Goal: Find specific page/section: Find specific page/section

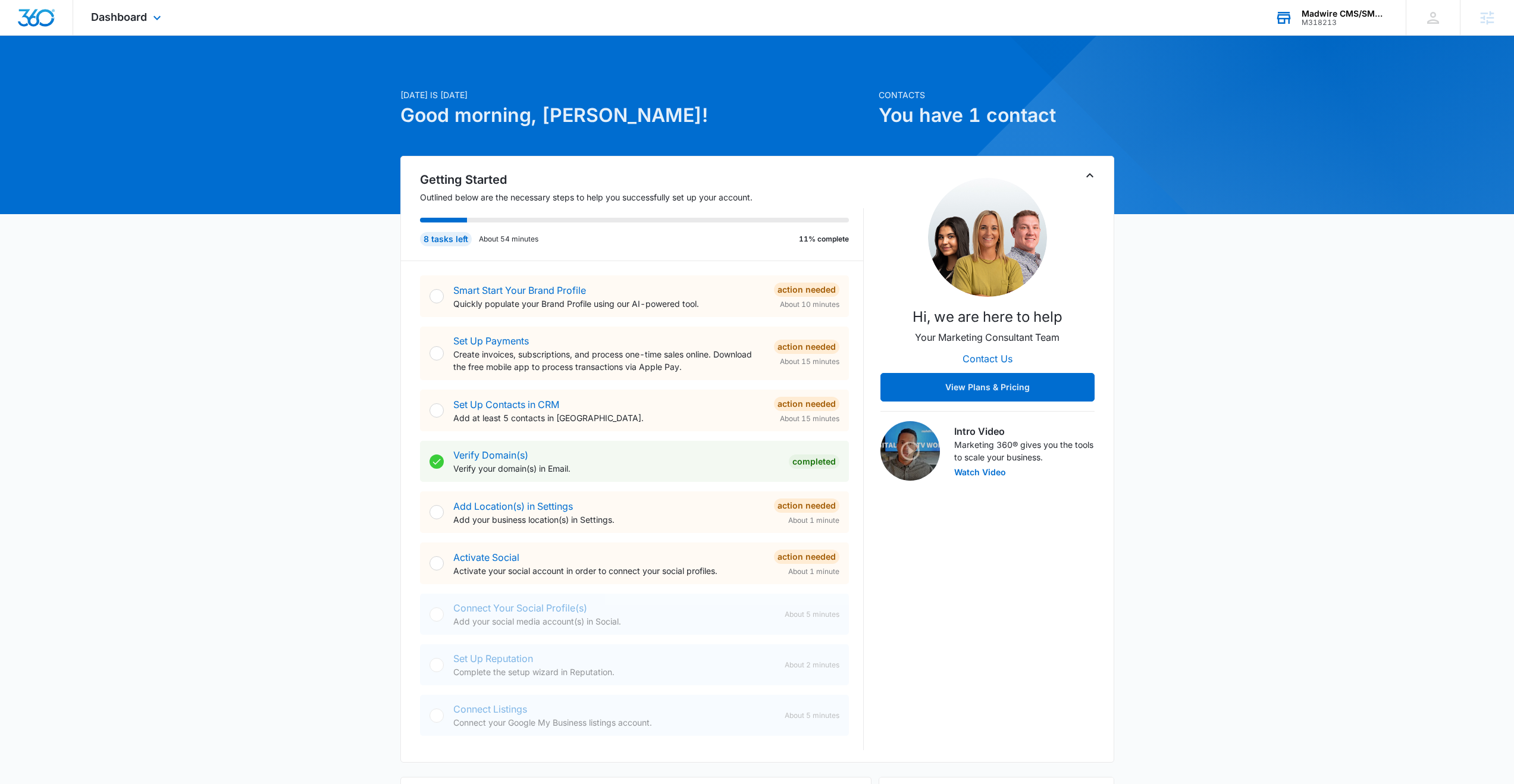
click at [1356, 20] on div "M318213" at bounding box center [1345, 22] width 87 height 8
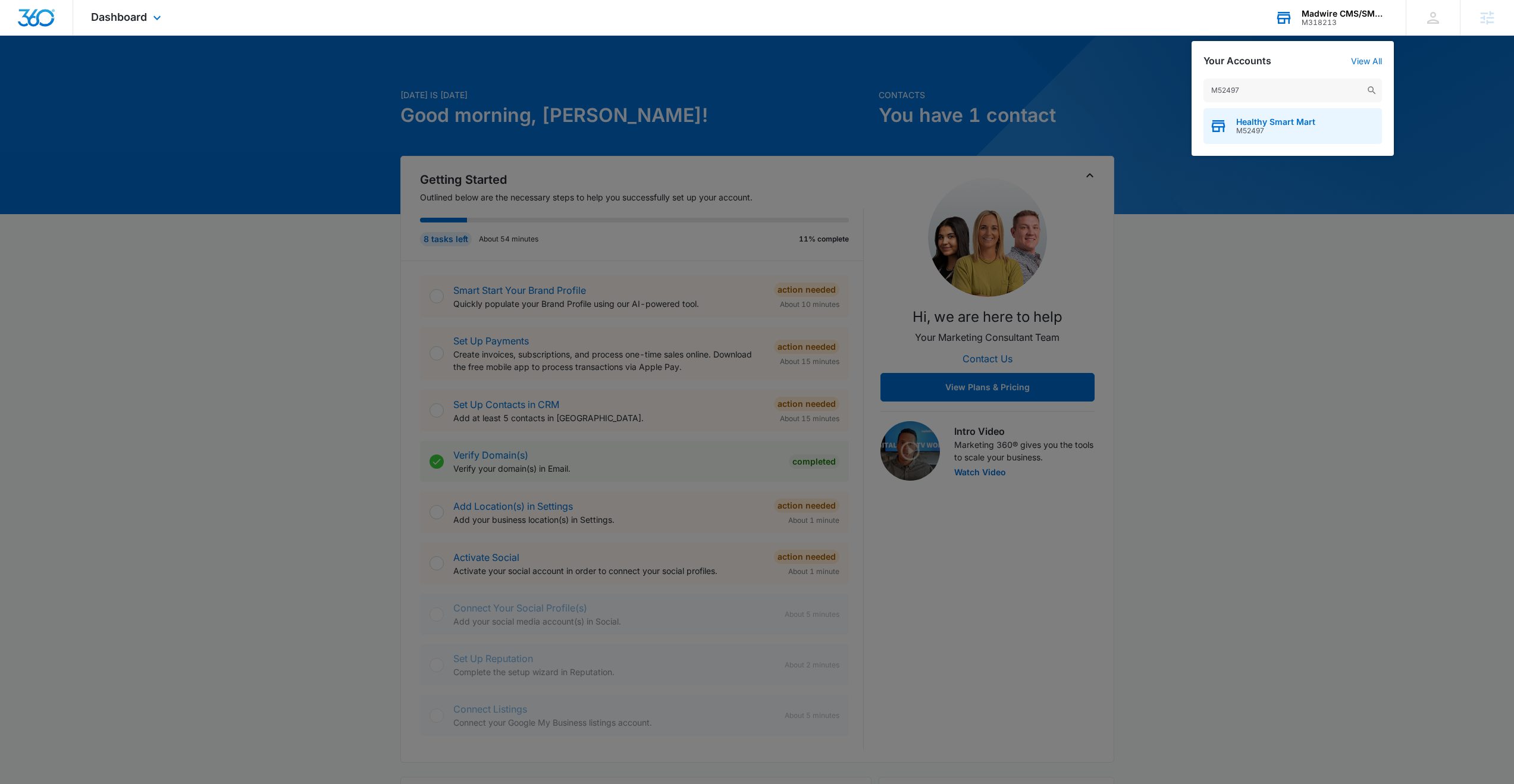
type input "M52497"
click at [1255, 121] on span "Healthy Smart Mart" at bounding box center [1276, 121] width 79 height 10
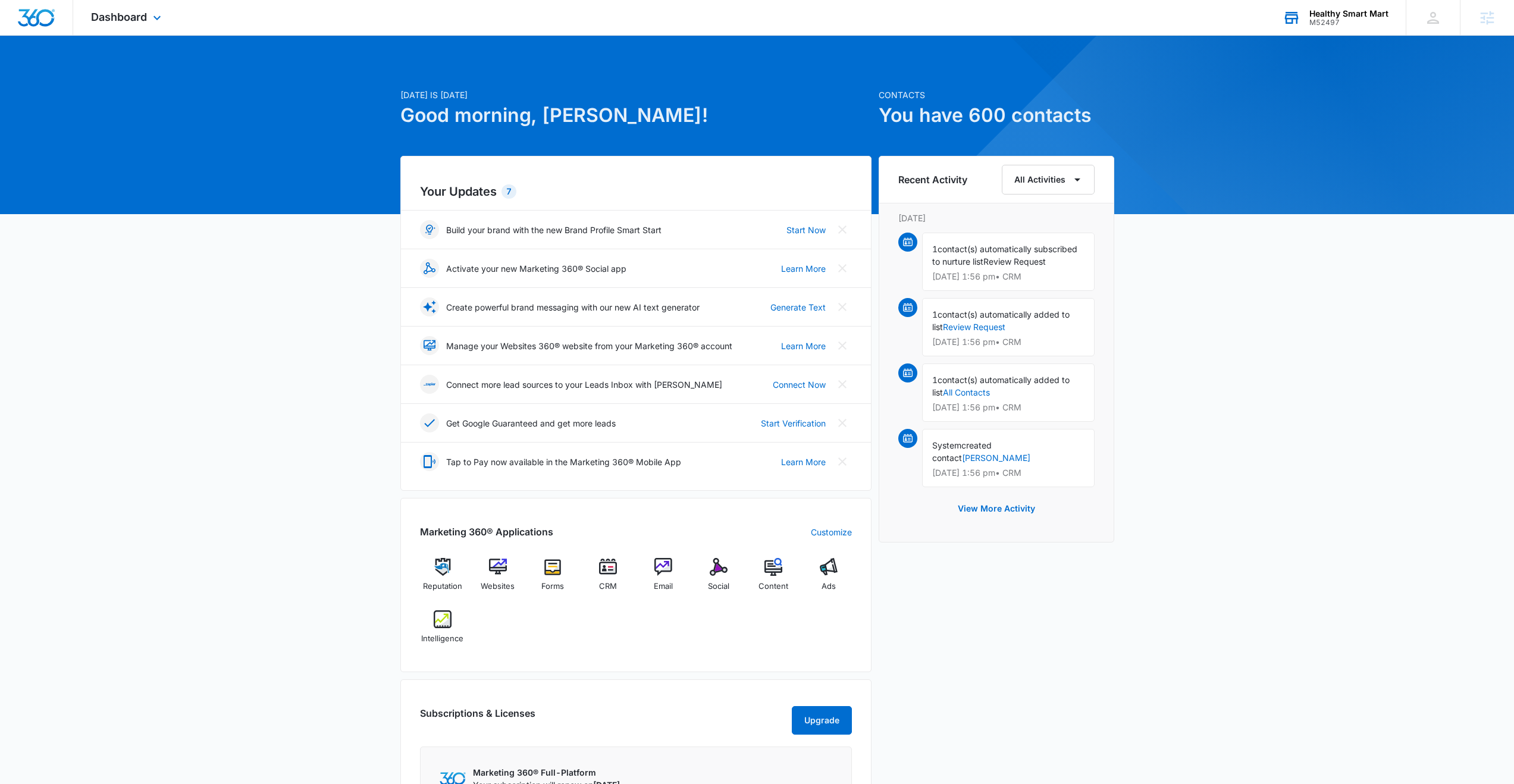
click at [149, 24] on div "Dashboard Apps Reputation Websites Forms CRM Email Social Content Ads Intellige…" at bounding box center [128, 17] width 109 height 35
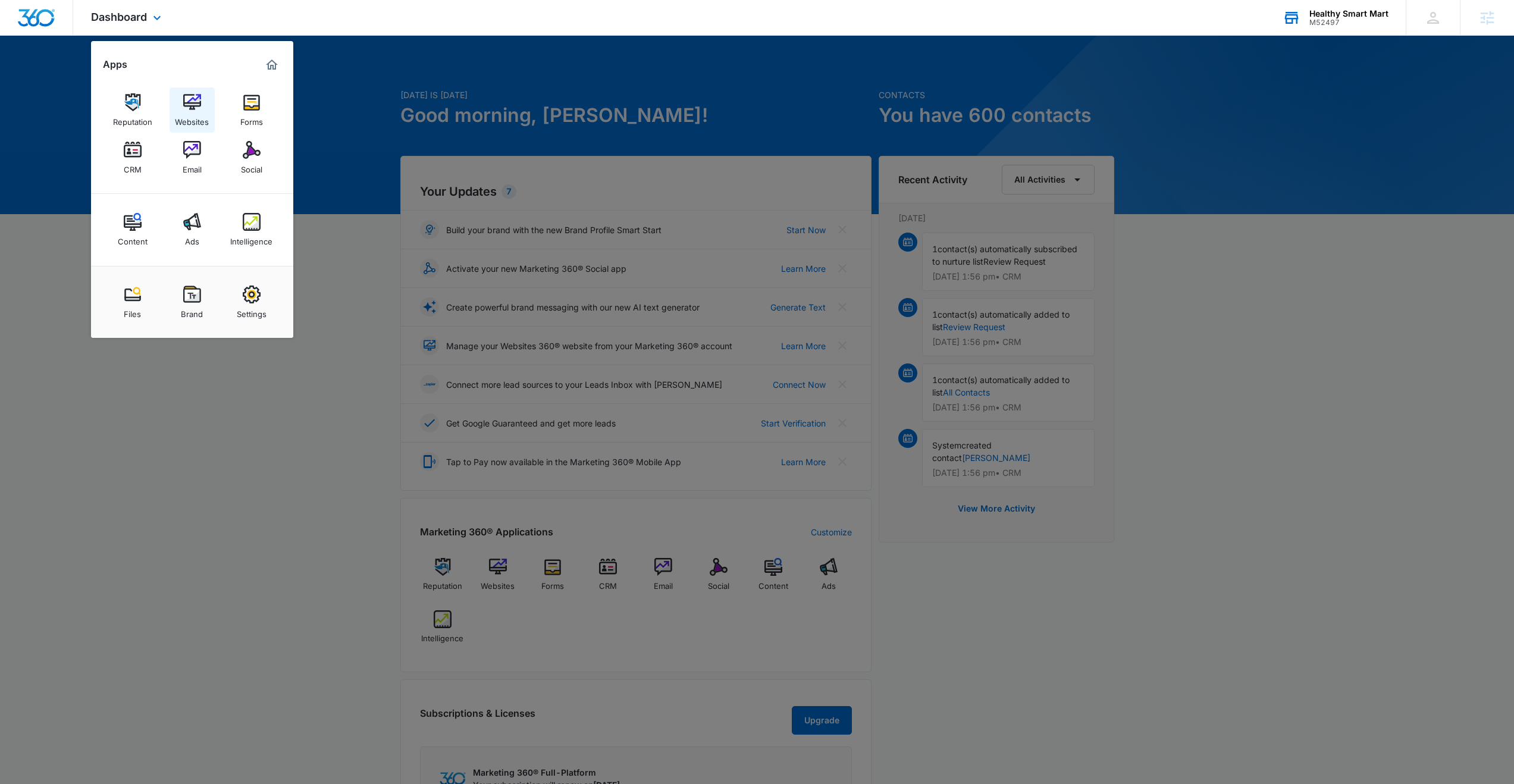
click at [183, 106] on img at bounding box center [192, 103] width 18 height 18
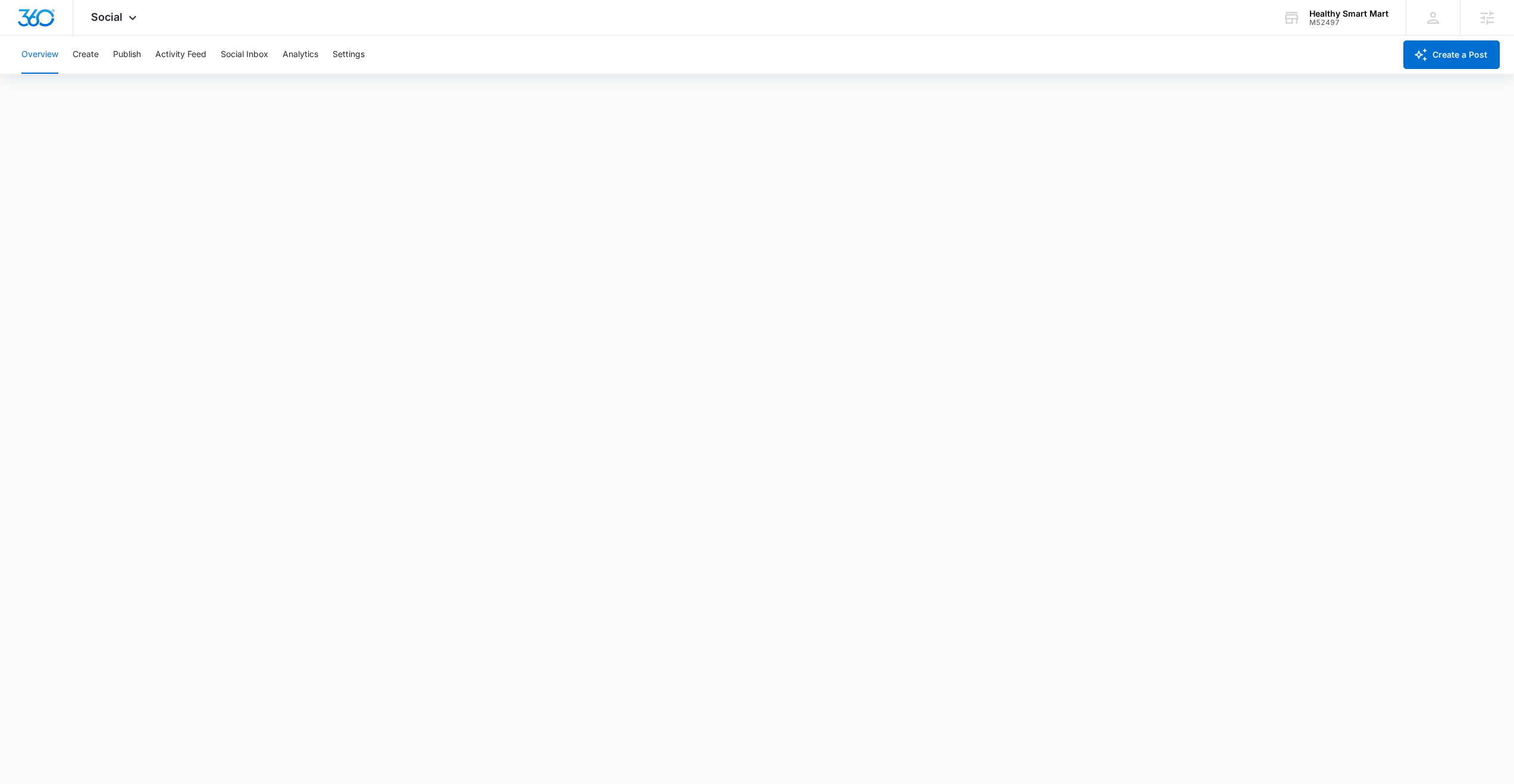
scroll to position [3, 0]
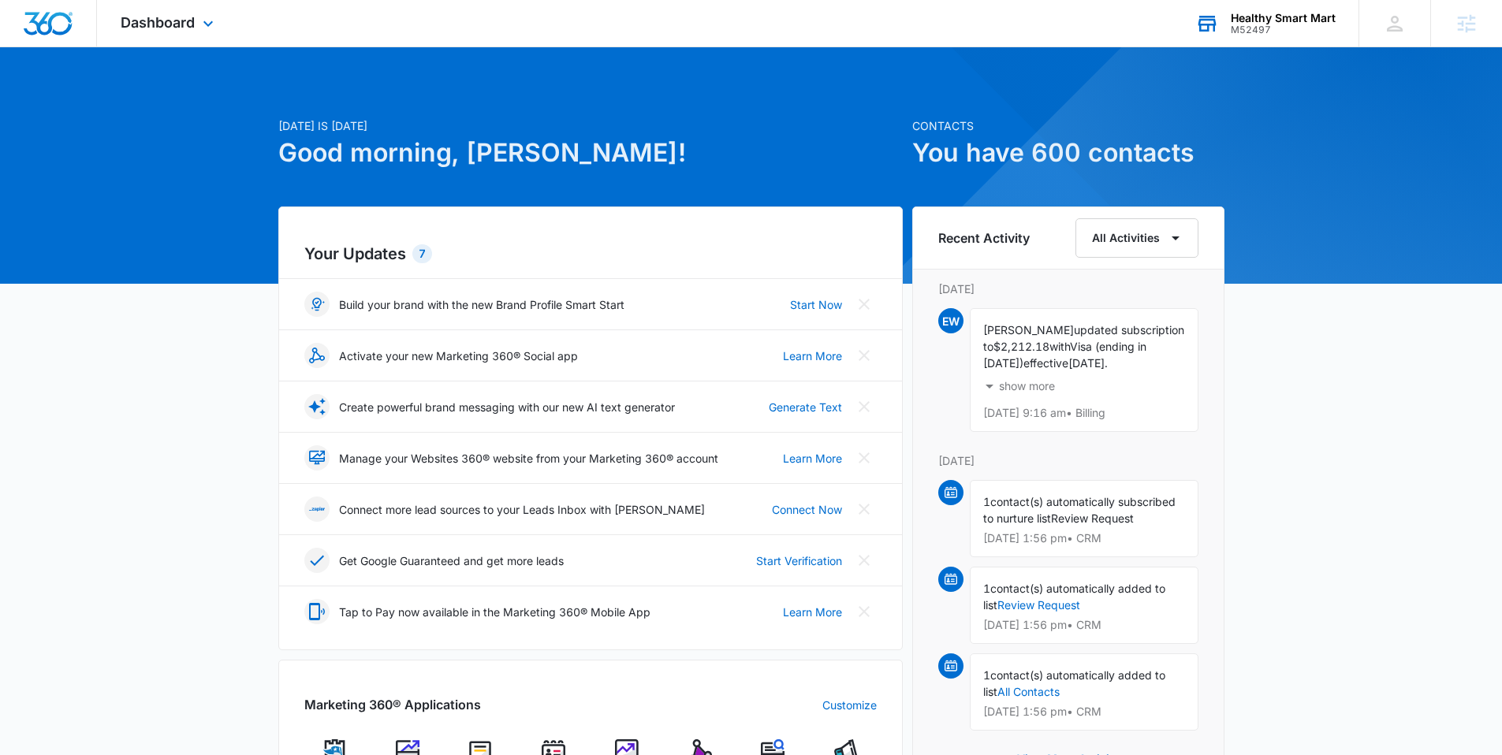
click at [1246, 25] on div "M52497" at bounding box center [1283, 29] width 105 height 11
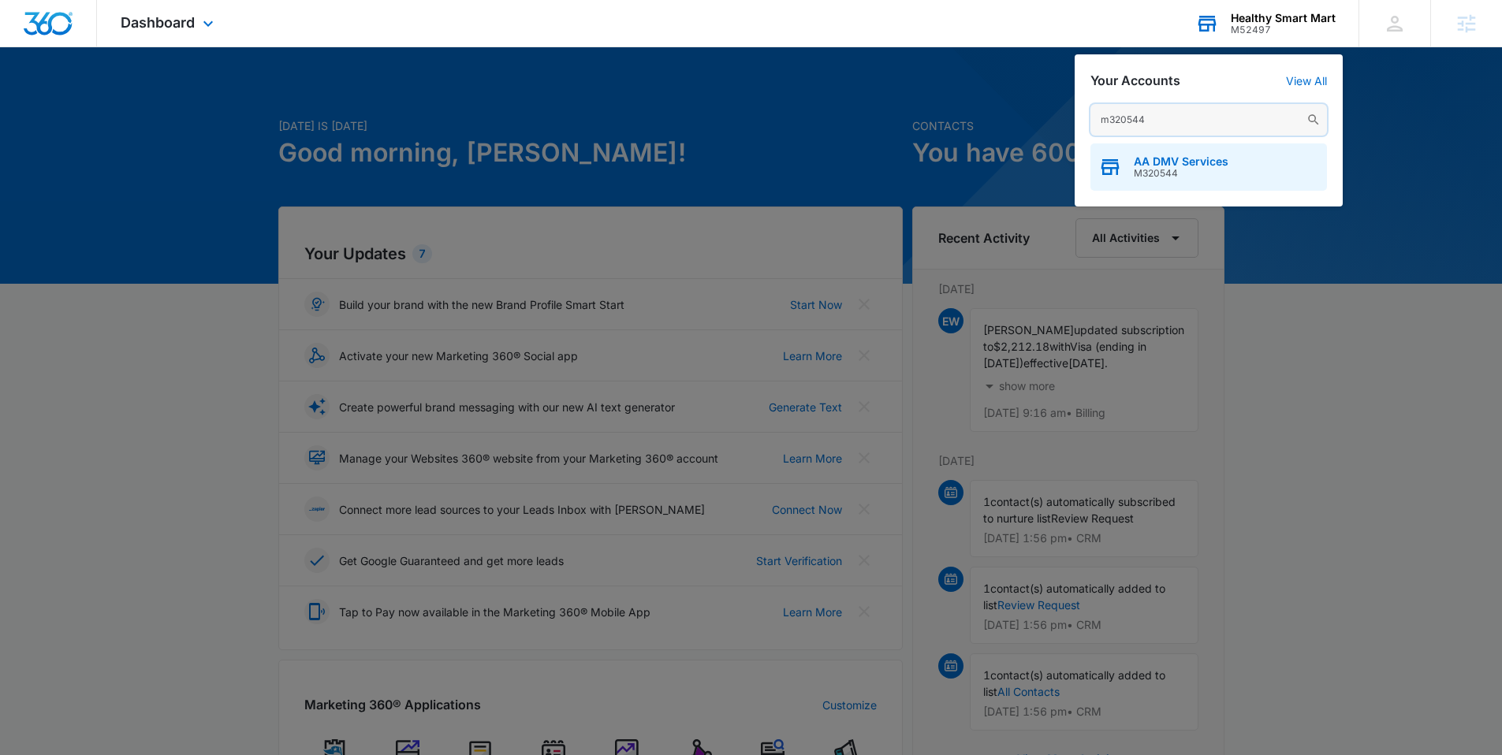
type input "m320544"
click at [1142, 155] on span "AA DMV Services" at bounding box center [1181, 161] width 95 height 13
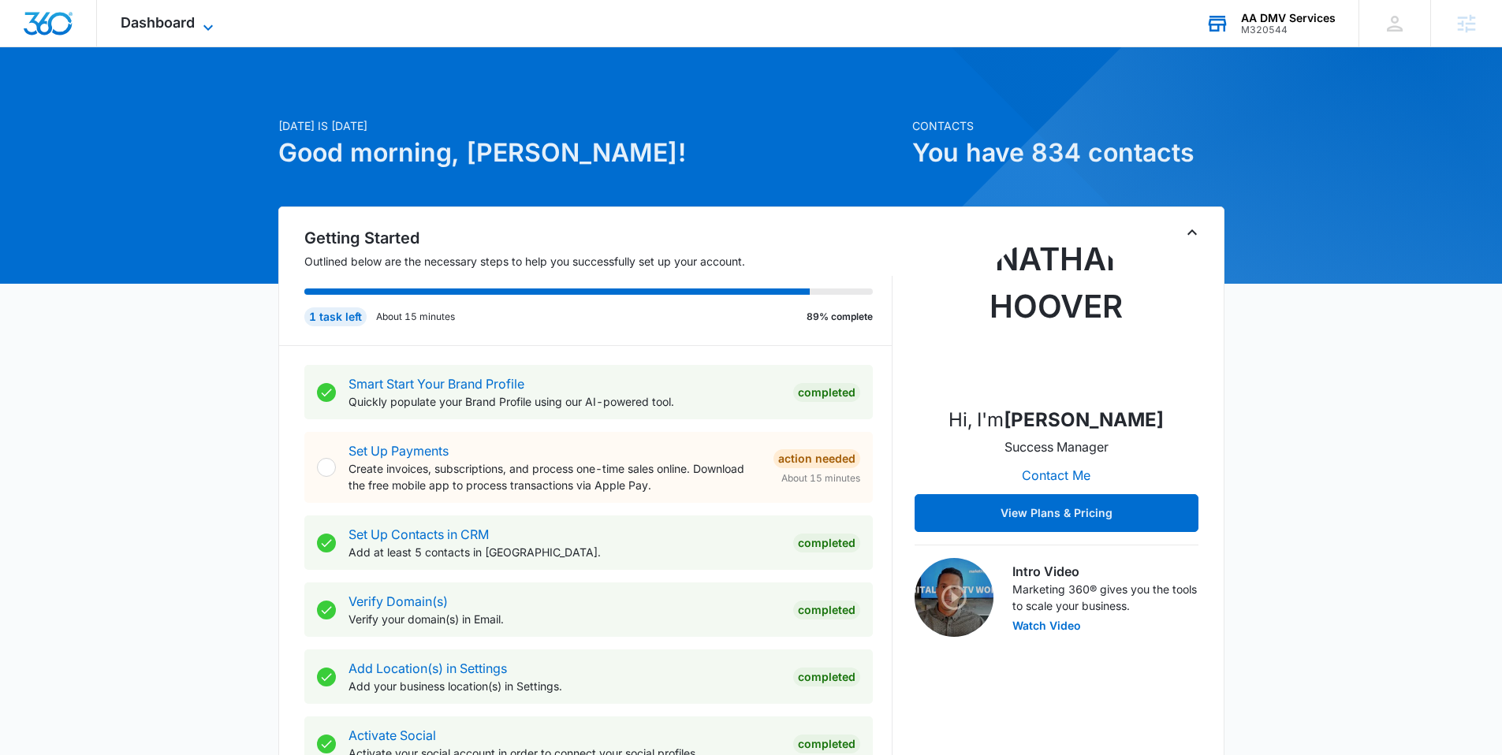
click at [154, 28] on span "Dashboard" at bounding box center [158, 22] width 74 height 17
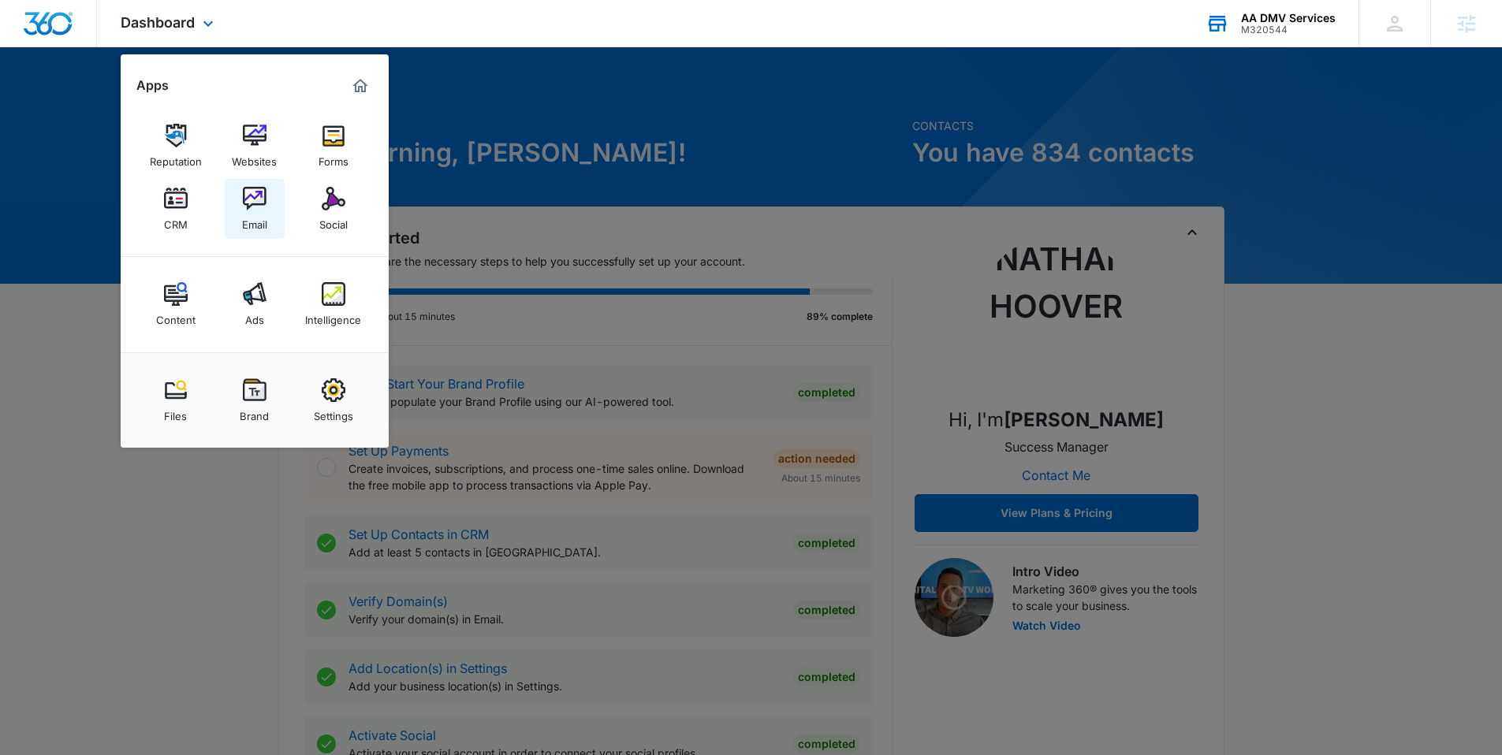
click at [252, 210] on img at bounding box center [255, 199] width 24 height 24
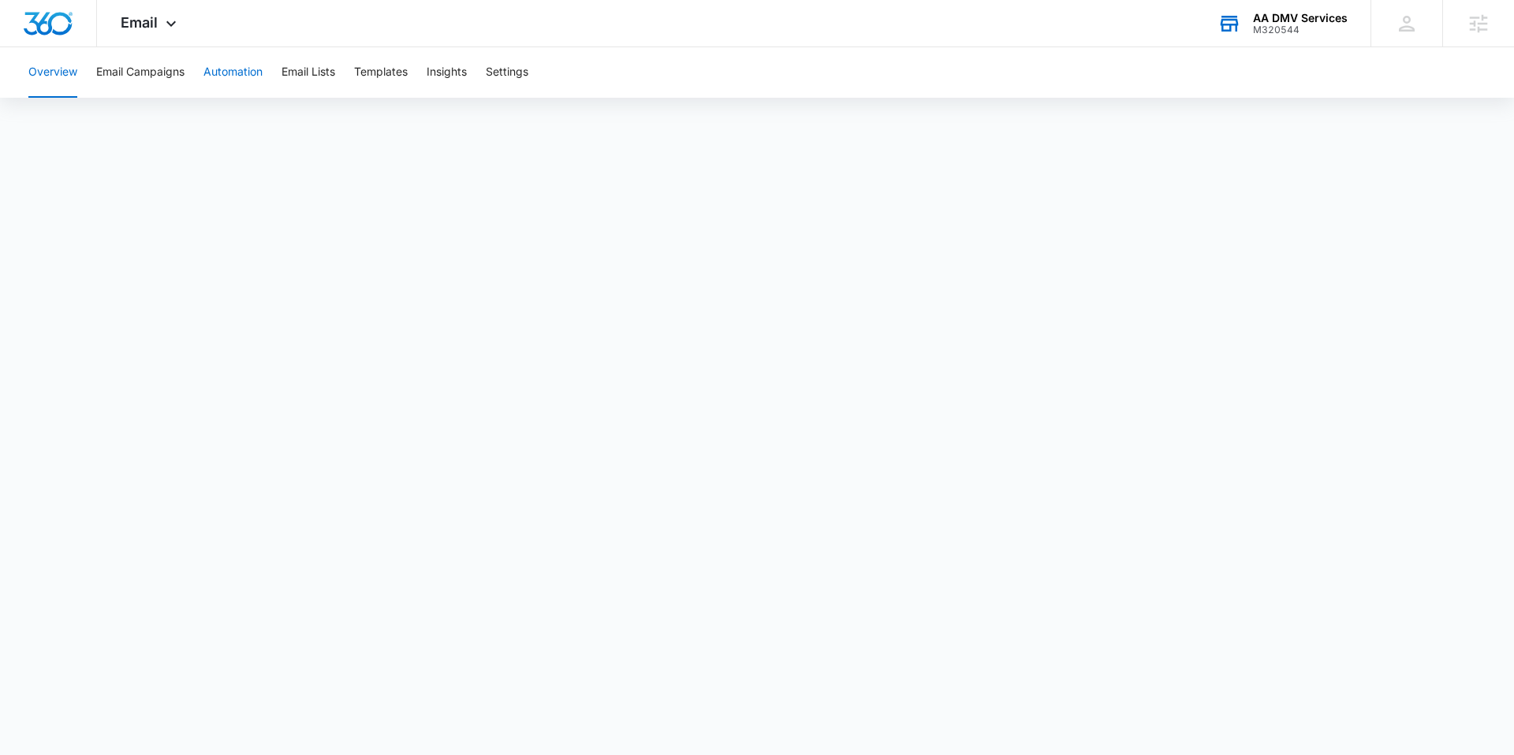
click at [255, 73] on button "Automation" at bounding box center [232, 72] width 59 height 50
click at [380, 72] on button "Templates" at bounding box center [381, 72] width 54 height 50
